Goal: Task Accomplishment & Management: Complete application form

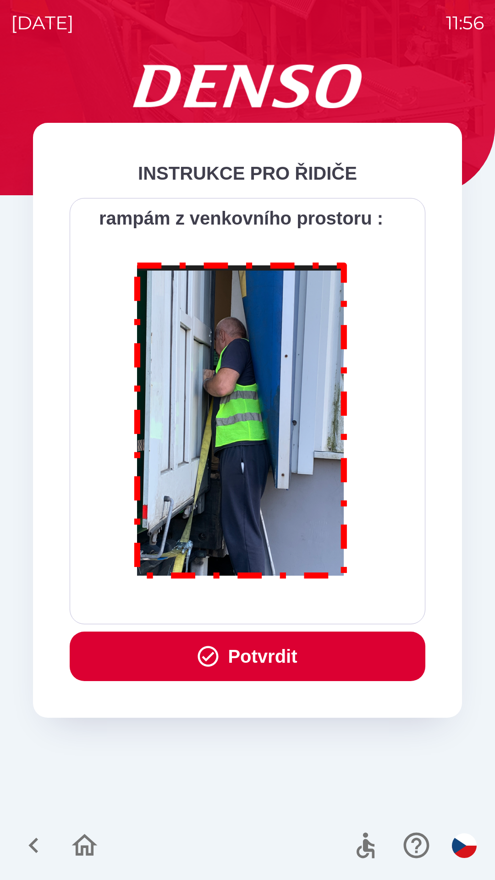
scroll to position [5150, 0]
click at [255, 649] on button "Potvrdit" at bounding box center [248, 656] width 356 height 49
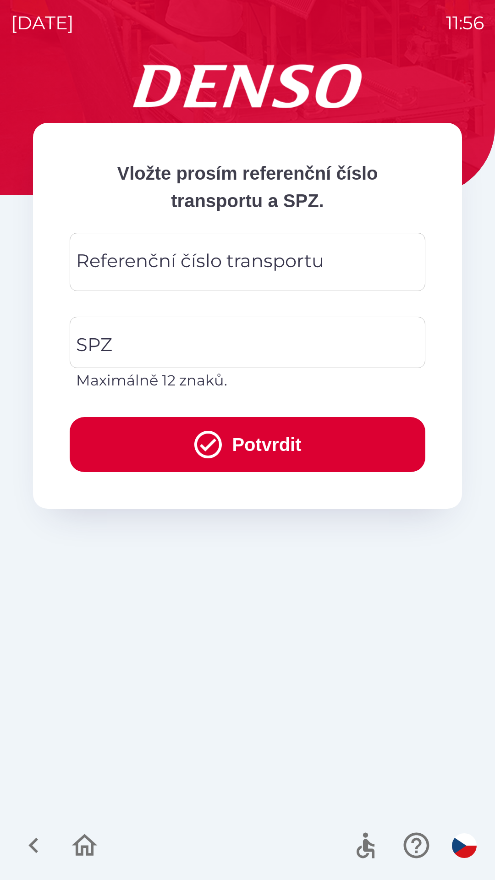
click at [147, 267] on div "Referenční číslo transportu Referenční číslo transportu" at bounding box center [248, 262] width 356 height 58
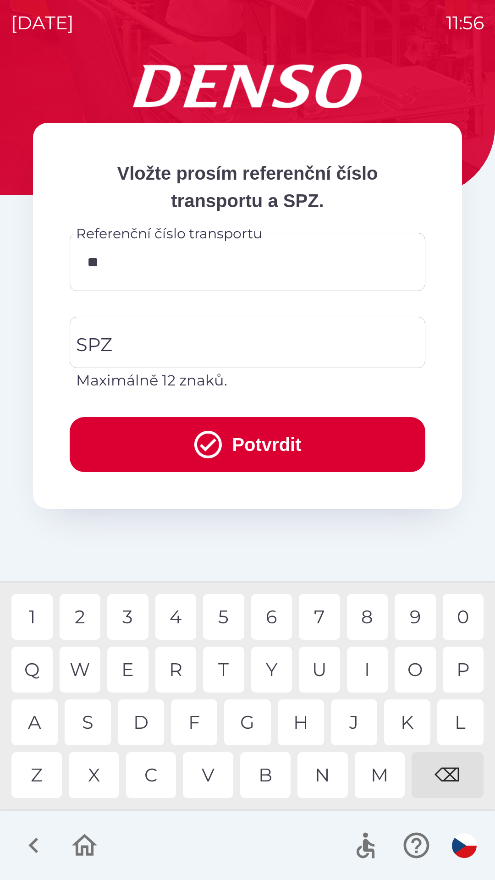
click at [184, 621] on div "4" at bounding box center [175, 617] width 41 height 46
click at [76, 617] on div "2" at bounding box center [80, 617] width 41 height 46
click at [227, 620] on div "5" at bounding box center [223, 617] width 41 height 46
type input "******"
click at [181, 341] on input "SPZ" at bounding box center [241, 342] width 334 height 43
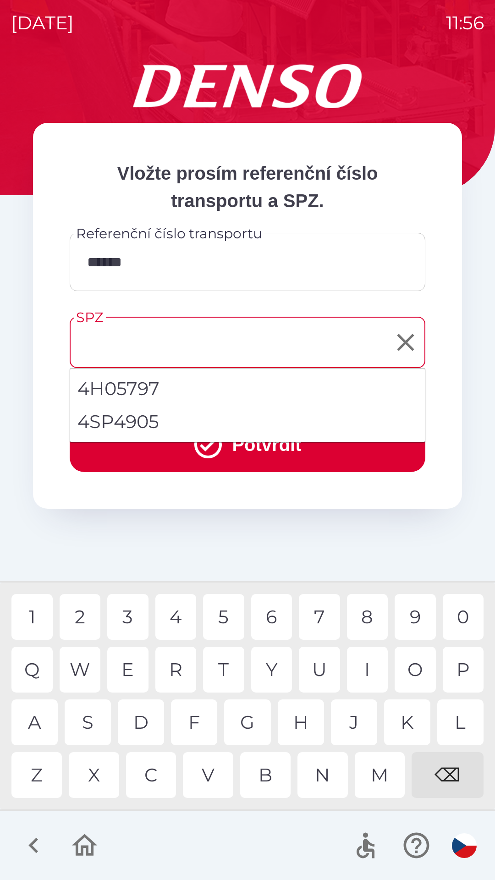
click at [153, 420] on li "4SP4905" at bounding box center [247, 421] width 355 height 33
type input "*******"
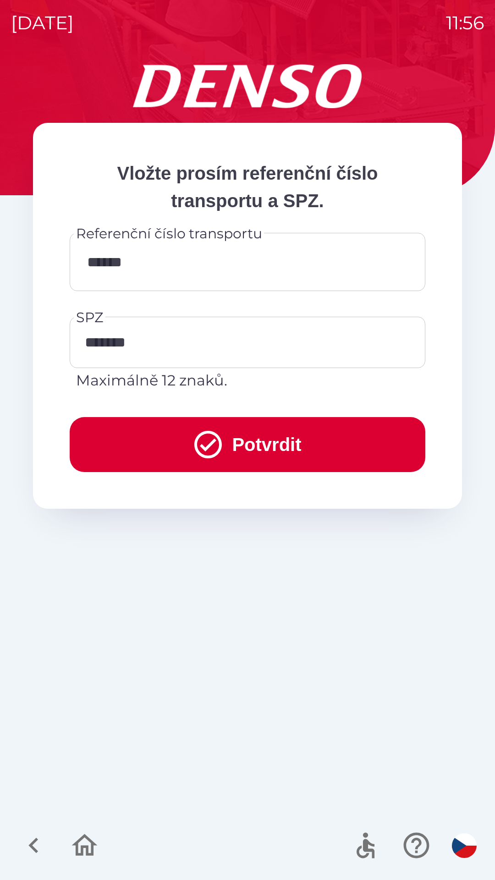
click at [368, 433] on button "Potvrdit" at bounding box center [248, 444] width 356 height 55
